Goal: Find specific page/section: Find specific page/section

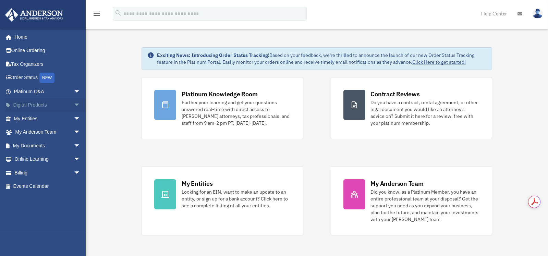
click at [46, 105] on link "Digital Products arrow_drop_down" at bounding box center [48, 105] width 86 height 14
click at [74, 117] on span "arrow_drop_down" at bounding box center [81, 119] width 14 height 14
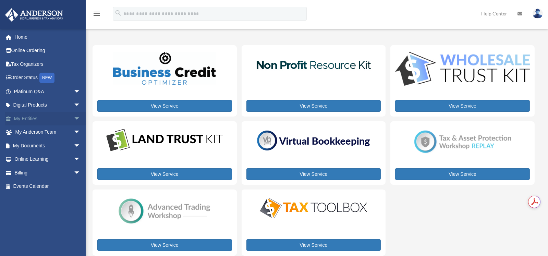
click at [74, 118] on span "arrow_drop_down" at bounding box center [81, 119] width 14 height 14
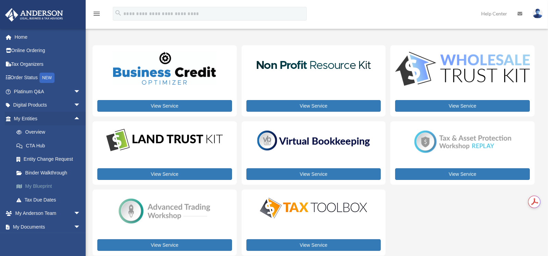
click at [46, 187] on link "My Blueprint" at bounding box center [50, 187] width 81 height 14
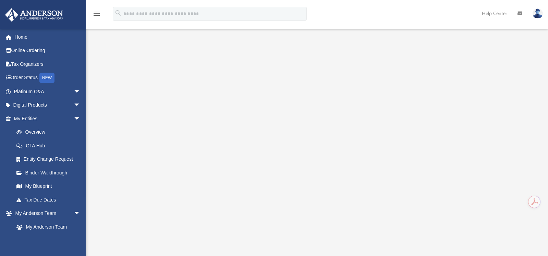
scroll to position [68, 0]
